Goal: Transaction & Acquisition: Purchase product/service

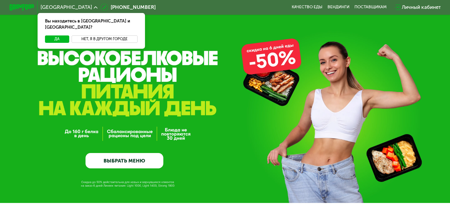
click at [101, 36] on button "Нет, я в другом городе" at bounding box center [105, 39] width 66 height 7
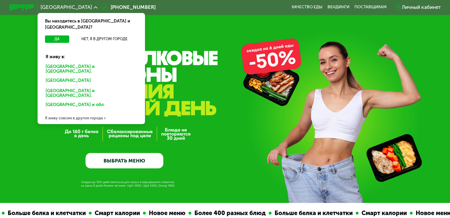
click at [74, 63] on div "Санкт-Петербурге и обл." at bounding box center [91, 69] width 100 height 13
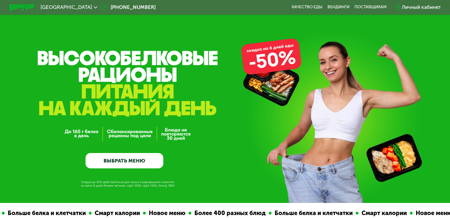
click at [101, 161] on link "ВЫБРАТЬ МЕНЮ" at bounding box center [125, 161] width 78 height 16
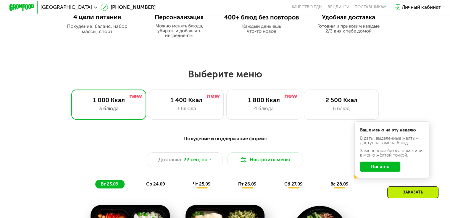
scroll to position [340, 0]
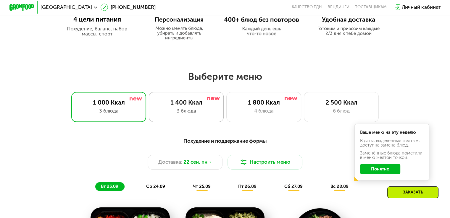
click at [195, 104] on div "1 400 Ккал" at bounding box center [186, 102] width 62 height 7
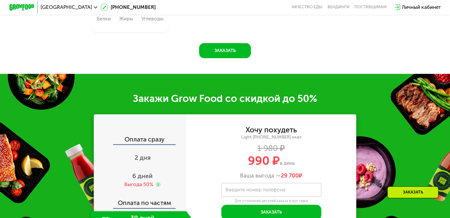
scroll to position [610, 0]
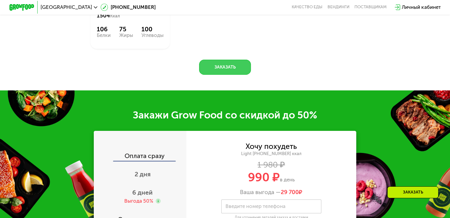
click at [224, 75] on button "Заказать" at bounding box center [225, 67] width 52 height 15
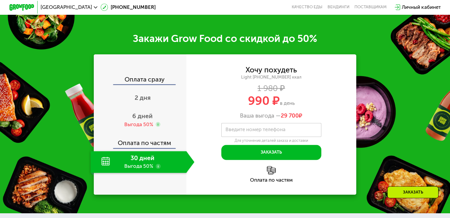
scroll to position [755, 0]
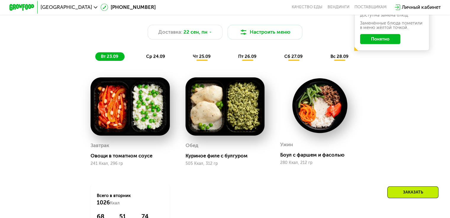
scroll to position [410, 0]
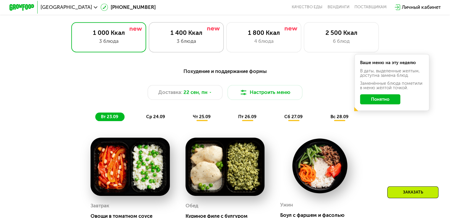
click at [192, 35] on div "1 400 Ккал" at bounding box center [186, 32] width 62 height 7
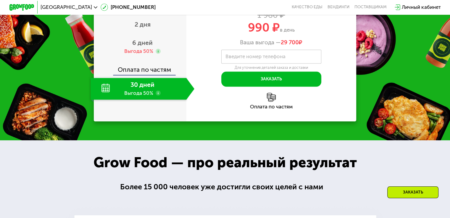
scroll to position [760, 0]
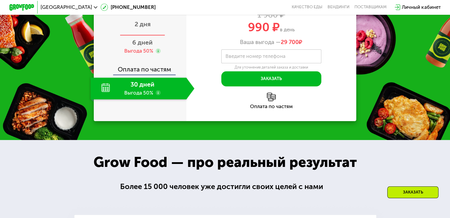
click at [152, 36] on div "2 дня" at bounding box center [143, 25] width 104 height 22
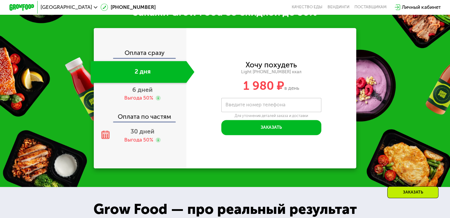
click at [150, 83] on div "2 дня" at bounding box center [139, 72] width 96 height 22
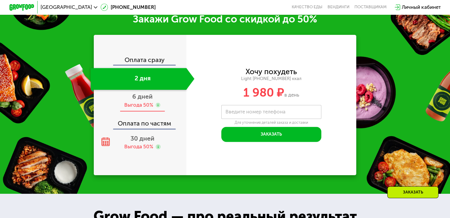
click at [145, 95] on span "6 дней" at bounding box center [142, 96] width 20 height 7
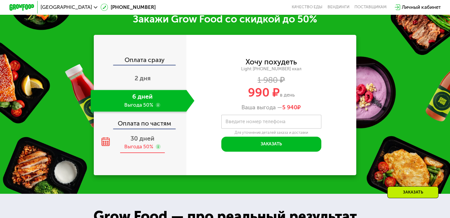
click at [138, 142] on span "30 дней" at bounding box center [142, 138] width 24 height 7
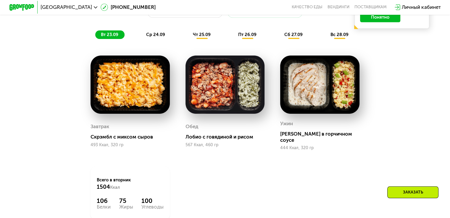
scroll to position [491, 0]
